Goal: Transaction & Acquisition: Register for event/course

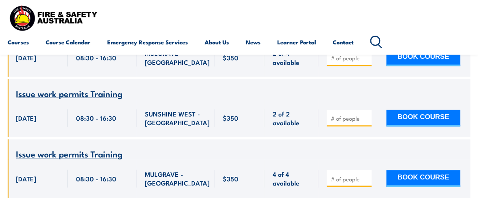
scroll to position [350, 0]
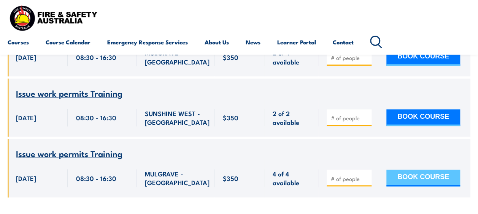
click at [418, 170] on button "BOOK COURSE" at bounding box center [423, 178] width 74 height 17
type input "1"
click at [418, 170] on button "BOOK COURSE" at bounding box center [423, 178] width 74 height 17
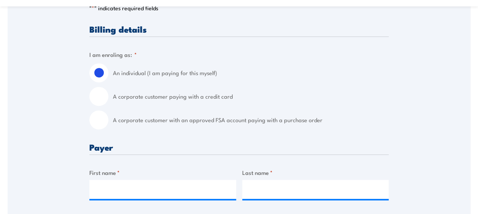
scroll to position [186, 0]
click at [102, 121] on input "A corporate customer with an approved FSA account paying with a purchase order" at bounding box center [98, 119] width 19 height 19
radio input "true"
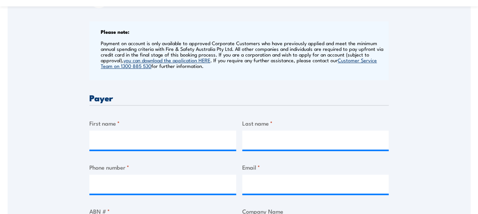
scroll to position [335, 0]
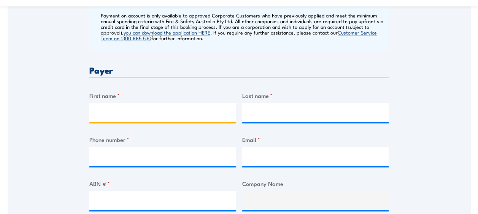
click at [106, 111] on input "First name *" at bounding box center [162, 112] width 147 height 19
type input "c"
type input "[PERSON_NAME]"
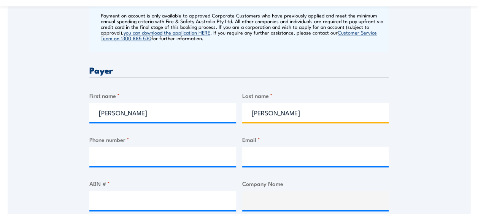
type input "[PERSON_NAME]"
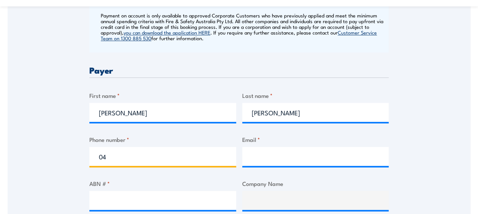
type input "0459230909"
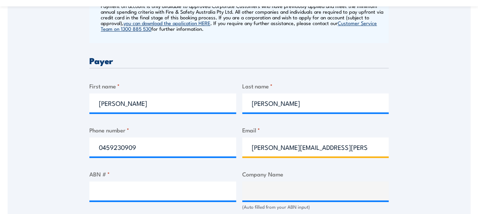
drag, startPoint x: 293, startPoint y: 146, endPoint x: 279, endPoint y: 147, distance: 14.5
click at [279, 147] on input "[PERSON_NAME][EMAIL_ADDRESS][PERSON_NAME][DOMAIN_NAME]" at bounding box center [315, 147] width 147 height 19
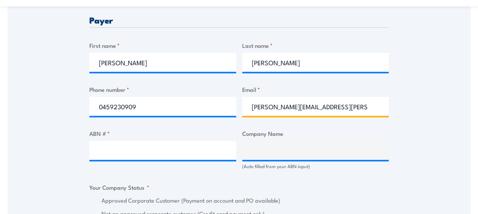
scroll to position [390, 0]
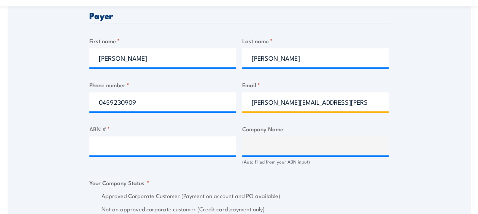
type input "[PERSON_NAME][EMAIL_ADDRESS][PERSON_NAME][DOMAIN_NAME]"
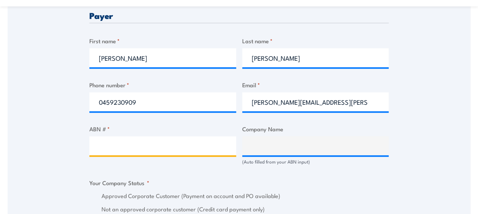
click at [211, 152] on input "ABN # *" at bounding box center [162, 146] width 147 height 19
click at [196, 146] on input "ABN # *" at bounding box center [162, 146] width 147 height 19
paste input "41GC20574283"
type input "41GC20574283"
drag, startPoint x: 156, startPoint y: 144, endPoint x: 34, endPoint y: 140, distance: 121.8
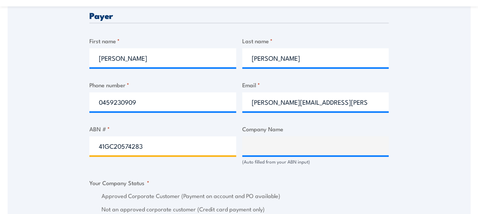
click at [34, 140] on div "Speak to a specialist CALL [PHONE_NUMBER] CALL [PHONE_NUMBER] " * " indicates r…" at bounding box center [239, 160] width 463 height 839
paste input "84 65 199 3092"
type input "84 65 199 3092"
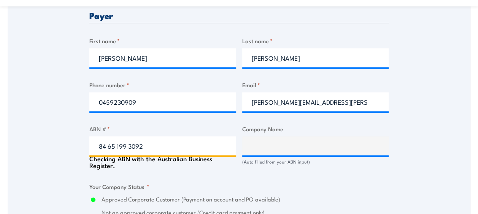
type input "CBRE (GWS PJM) PTY LTD"
radio input "true"
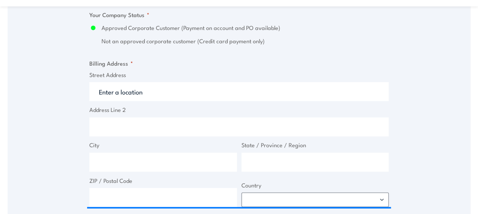
scroll to position [560, 0]
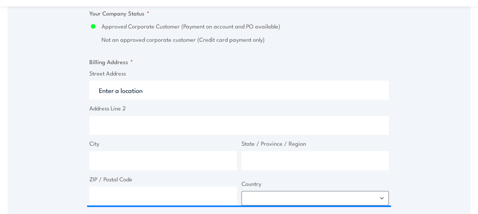
type input "84 65 199 3092"
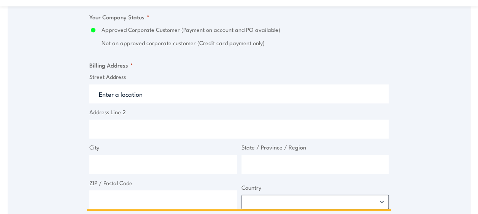
scroll to position [564, 0]
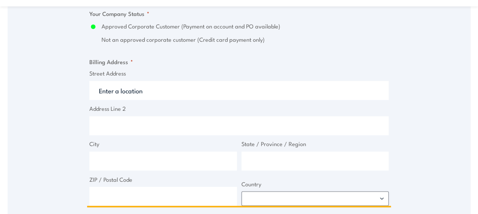
click at [182, 92] on input "Street Address" at bounding box center [238, 90] width 299 height 19
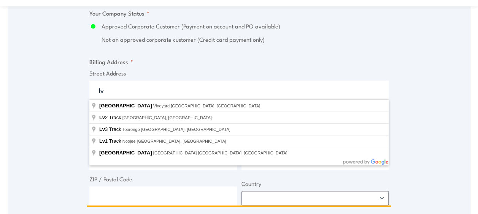
type input "l"
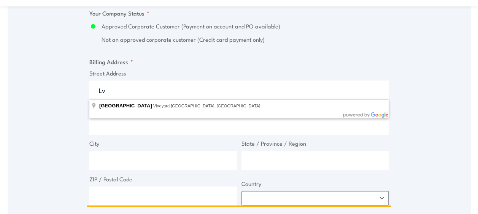
type input "L"
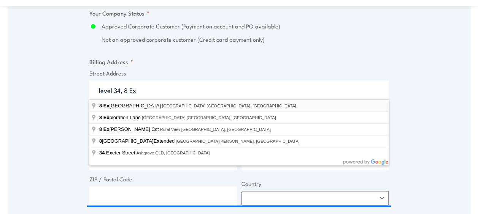
type input "[STREET_ADDRESS]"
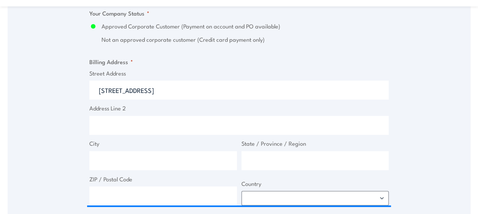
type input "[STREET_ADDRESS]"
type input "[GEOGRAPHIC_DATA]"
type input "Victoria"
type input "3000"
select select "[GEOGRAPHIC_DATA]"
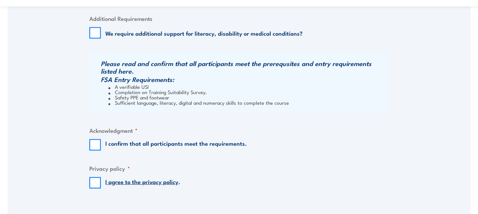
scroll to position [774, 0]
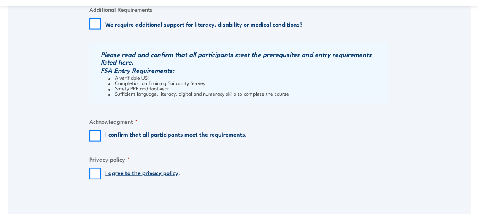
click at [101, 132] on div "I confirm that all participants meet the requirements." at bounding box center [167, 135] width 157 height 11
click at [94, 137] on input "I confirm that all participants meet the requirements." at bounding box center [94, 135] width 11 height 11
checkbox input "true"
click at [91, 177] on input "I agree to the privacy policy ." at bounding box center [94, 173] width 11 height 11
checkbox input "true"
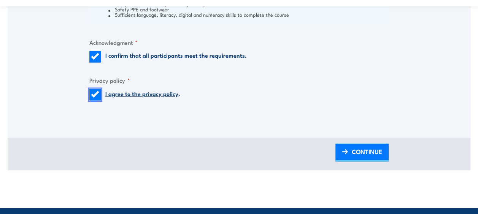
scroll to position [854, 0]
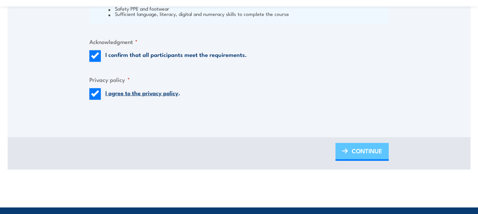
click at [348, 154] on img at bounding box center [345, 151] width 6 height 5
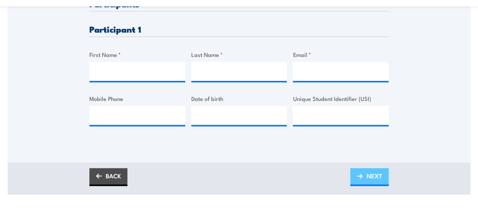
scroll to position [235, 0]
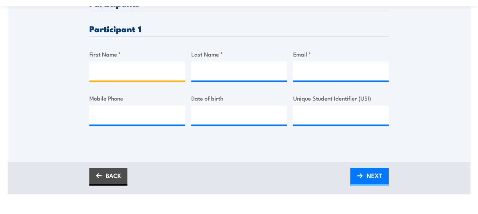
click at [151, 73] on input "First Name *" at bounding box center [137, 71] width 96 height 19
type input "[PERSON_NAME]"
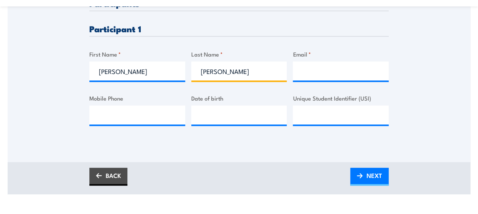
type input "[PERSON_NAME]"
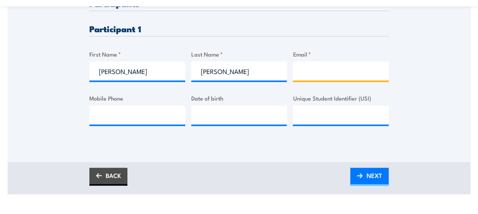
paste input "[PERSON_NAME] @ [GEOGRAPHIC_DATA] <[PERSON_NAME][EMAIL_ADDRESS][PERSON_NAME][DO…"
drag, startPoint x: 318, startPoint y: 73, endPoint x: 296, endPoint y: 71, distance: 22.2
click at [296, 71] on input "[PERSON_NAME] @ [GEOGRAPHIC_DATA] <[PERSON_NAME][EMAIL_ADDRESS][PERSON_NAME][DO…" at bounding box center [341, 71] width 96 height 19
click at [327, 69] on input "[PERSON_NAME] @ [GEOGRAPHIC_DATA] <[PERSON_NAME][EMAIL_ADDRESS][PERSON_NAME][DO…" at bounding box center [341, 71] width 96 height 19
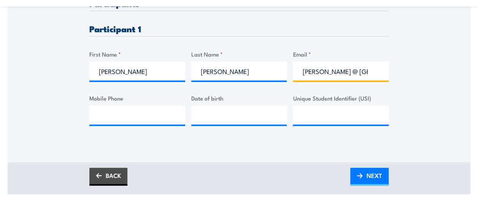
drag, startPoint x: 346, startPoint y: 71, endPoint x: 274, endPoint y: 70, distance: 72.2
click at [274, 70] on div "Please provide names and contact details for each of the participants below. No…" at bounding box center [238, 68] width 299 height 139
type input "[PERSON_NAME][EMAIL_ADDRESS][PERSON_NAME][DOMAIN_NAME]"
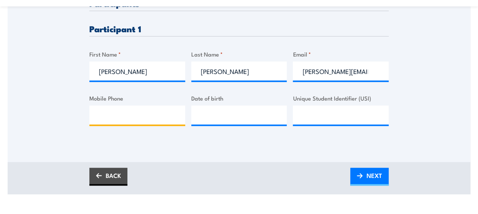
click at [151, 121] on input "Mobile Phone" at bounding box center [137, 115] width 96 height 19
paste input "0458 057134"
click at [113, 116] on input "0458 057134" at bounding box center [137, 115] width 96 height 19
type input "0458057134"
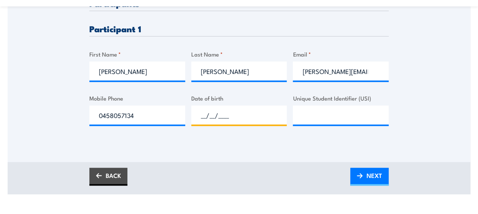
click at [209, 116] on input "__/__/____" at bounding box center [239, 115] width 96 height 19
type input "[DATE]"
click at [230, 143] on div "Please provide names and contact details for each of the participants below. No…" at bounding box center [239, 30] width 463 height 266
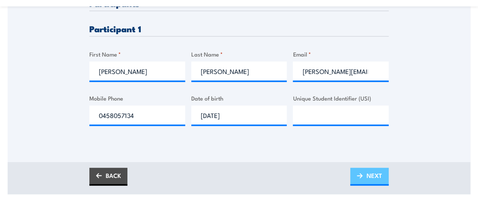
click at [370, 172] on span "NEXT" at bounding box center [375, 176] width 16 height 20
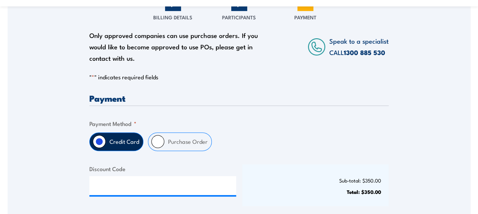
scroll to position [129, 0]
click at [198, 139] on label "Purchase Order" at bounding box center [187, 142] width 47 height 18
click at [164, 139] on input "Purchase Order" at bounding box center [157, 141] width 13 height 13
radio input "true"
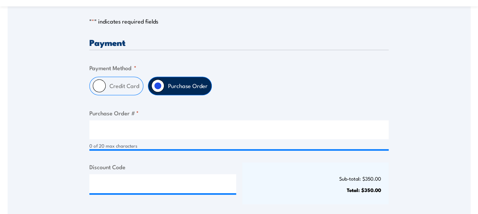
scroll to position [185, 0]
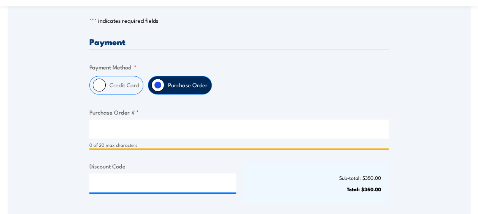
click at [195, 122] on input "Purchase Order # *" at bounding box center [238, 129] width 299 height 19
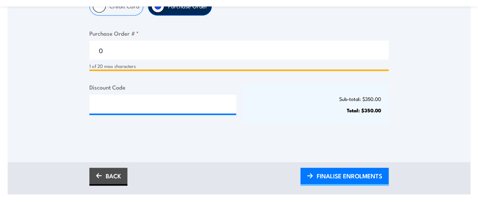
scroll to position [265, 0]
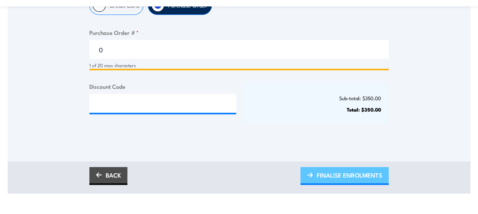
type input "0"
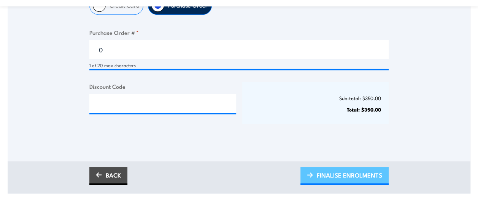
click at [350, 178] on span "FINALISE ENROLMENTS" at bounding box center [349, 175] width 65 height 20
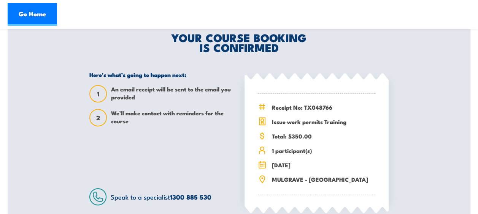
scroll to position [167, 0]
